Goal: Task Accomplishment & Management: Manage account settings

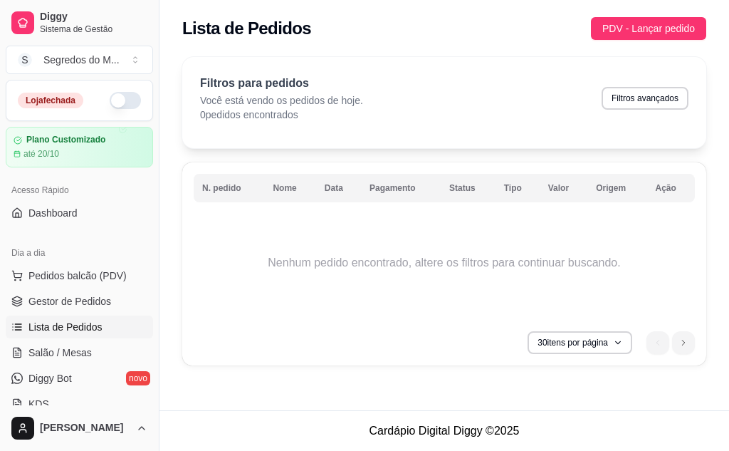
click at [142, 87] on div "Loja fechada" at bounding box center [79, 100] width 147 height 41
click at [133, 90] on div "Loja fechada" at bounding box center [79, 100] width 146 height 40
click at [140, 89] on div "Loja fechada" at bounding box center [79, 100] width 146 height 40
click at [133, 81] on div "Loja fechada" at bounding box center [79, 100] width 146 height 40
click at [130, 91] on div "Loja fechada" at bounding box center [79, 100] width 146 height 40
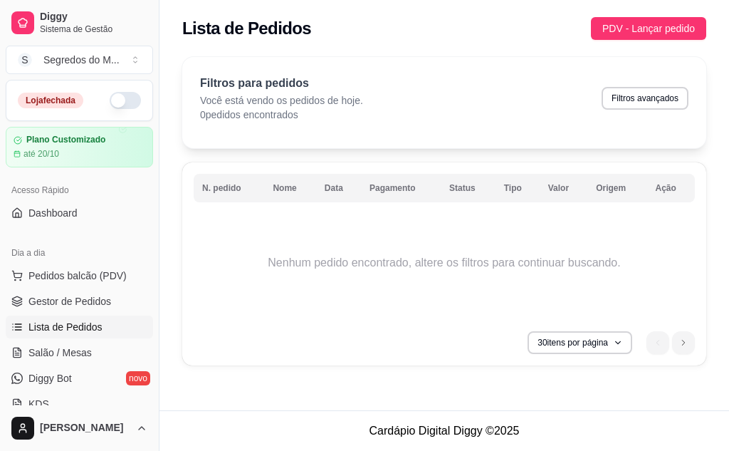
click at [132, 99] on div "Loja fechada" at bounding box center [79, 100] width 146 height 40
click at [131, 93] on div "Loja fechada" at bounding box center [79, 100] width 146 height 40
click at [133, 113] on div "Loja fechada" at bounding box center [79, 100] width 146 height 40
click at [138, 93] on div "Loja fechada" at bounding box center [79, 100] width 146 height 40
click at [117, 99] on button "button" at bounding box center [125, 100] width 31 height 17
